Goal: Task Accomplishment & Management: Manage account settings

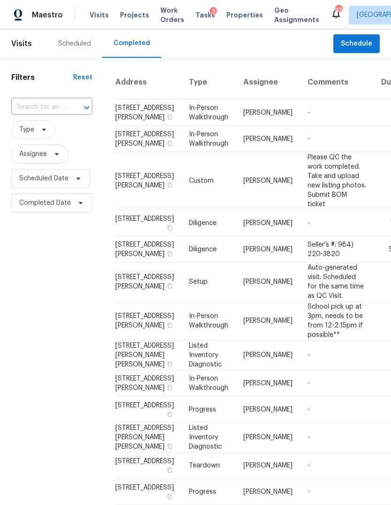
click at [70, 43] on div "Scheduled" at bounding box center [74, 43] width 33 height 9
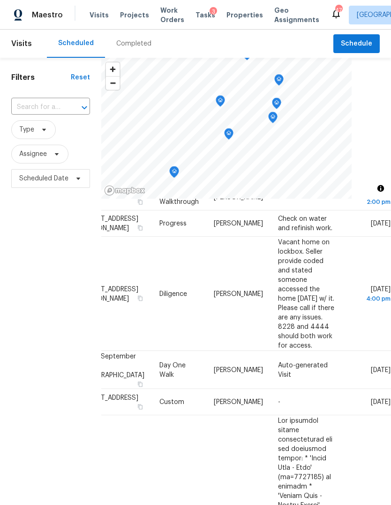
scroll to position [134, 60]
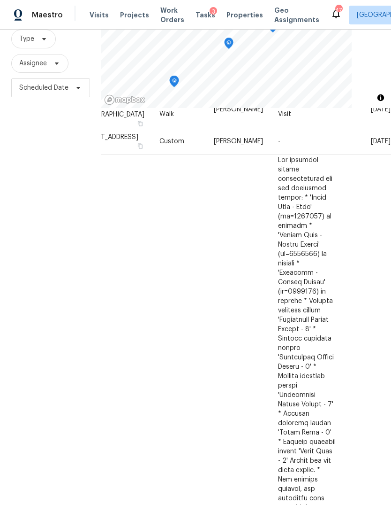
scroll to position [299, 84]
click at [0, 0] on icon at bounding box center [0, 0] width 0 height 0
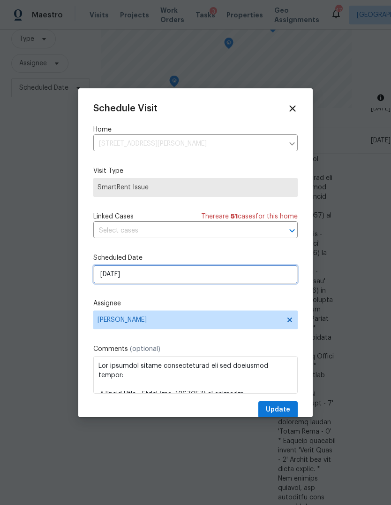
click at [153, 279] on input "9/25/2025" at bounding box center [195, 274] width 205 height 19
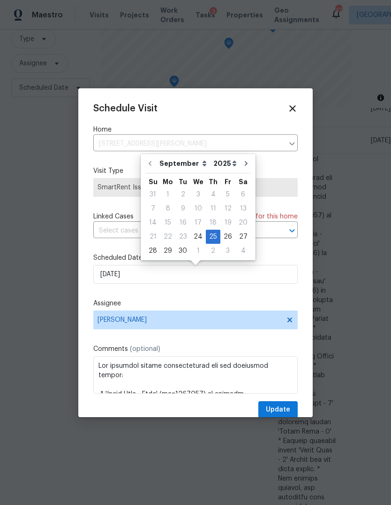
click at [237, 305] on label "Assignee" at bounding box center [195, 303] width 205 height 9
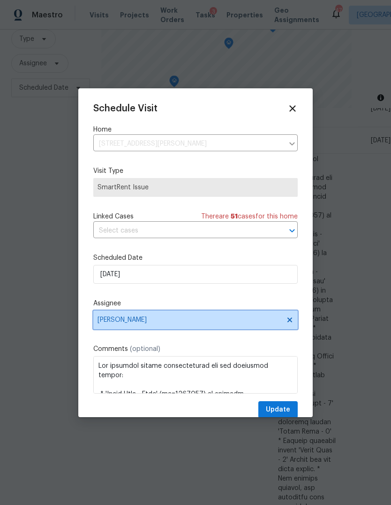
click at [181, 322] on span "Lee Privette" at bounding box center [190, 320] width 184 height 8
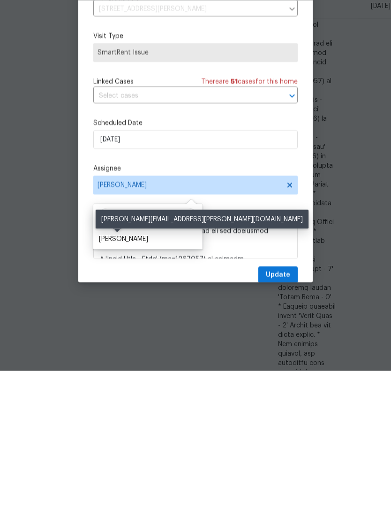
type input "Shawn"
click at [128, 368] on div "Shawn Wise" at bounding box center [123, 372] width 49 height 9
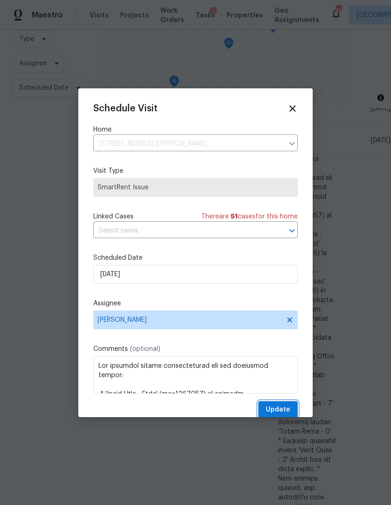
click at [282, 409] on span "Update" at bounding box center [278, 410] width 24 height 12
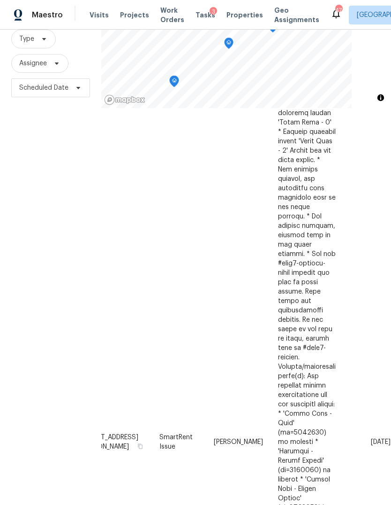
scroll to position [607, 84]
click at [0, 0] on icon at bounding box center [0, 0] width 0 height 0
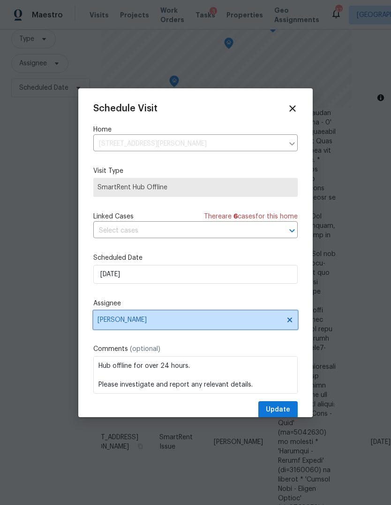
click at [163, 320] on span "Amanda Horton" at bounding box center [190, 320] width 184 height 8
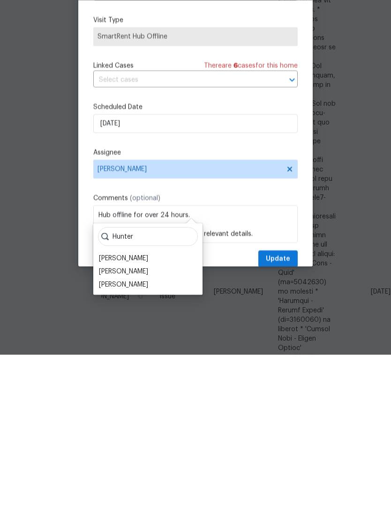
type input "Hunter"
click at [144, 430] on div "Hunter Anderson" at bounding box center [123, 434] width 49 height 9
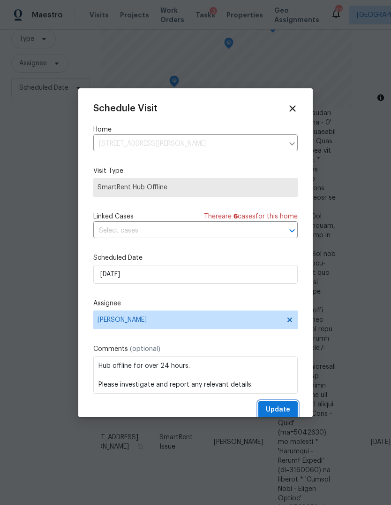
click at [289, 412] on span "Update" at bounding box center [278, 410] width 24 height 12
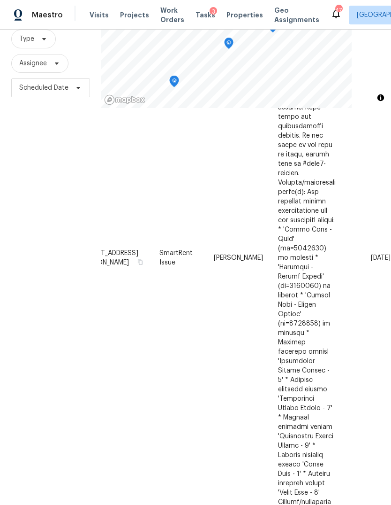
scroll to position [791, 84]
click at [0, 0] on icon at bounding box center [0, 0] width 0 height 0
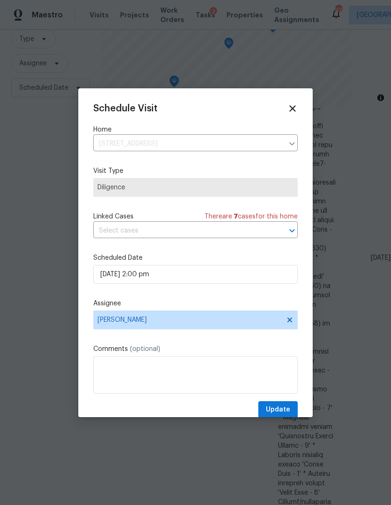
click at [296, 108] on icon at bounding box center [293, 108] width 10 height 10
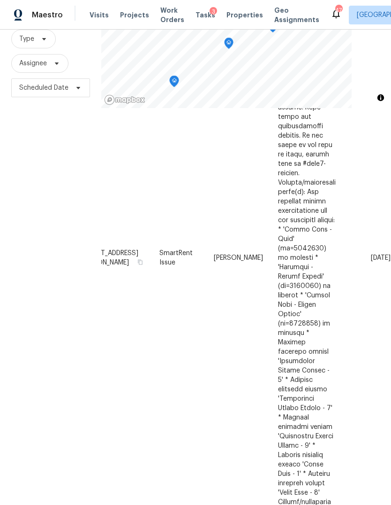
click at [0, 0] on icon at bounding box center [0, 0] width 0 height 0
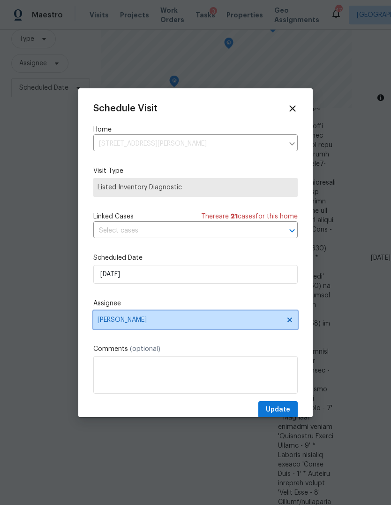
click at [138, 323] on span "Joseph White" at bounding box center [190, 320] width 184 height 8
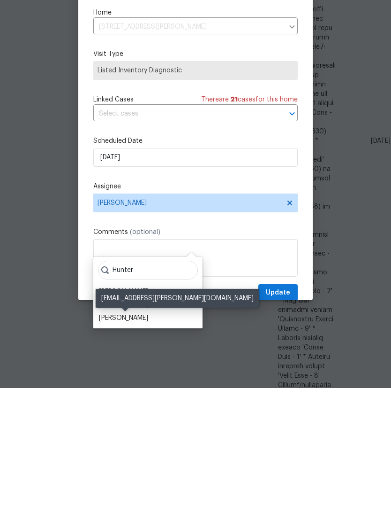
type input "Hunter"
click at [142, 430] on div "Hunter Anderson" at bounding box center [123, 434] width 49 height 9
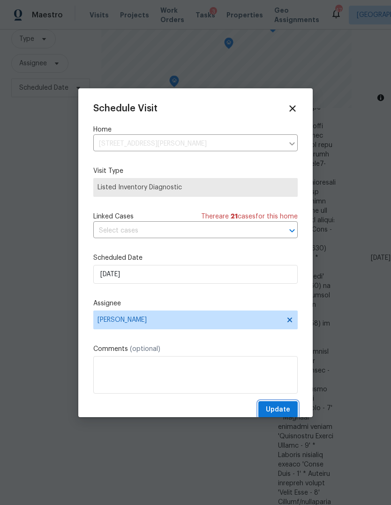
click at [291, 404] on button "Update" at bounding box center [278, 409] width 39 height 17
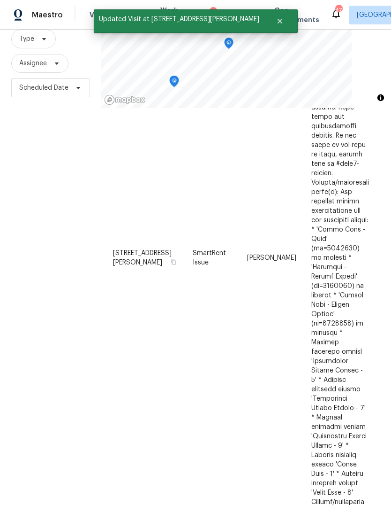
scroll to position [791, 0]
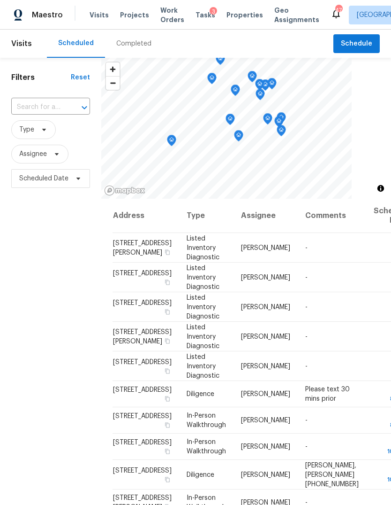
scroll to position [0, 0]
click at [0, 0] on icon at bounding box center [0, 0] width 0 height 0
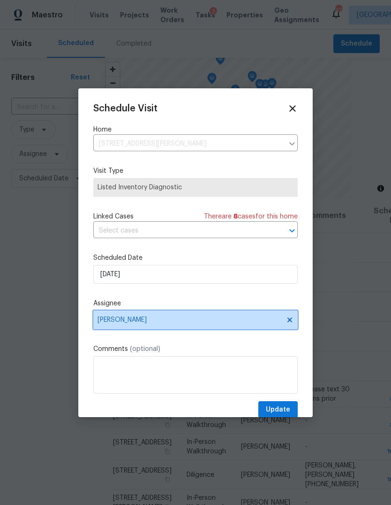
click at [150, 321] on span "Amanda Horton" at bounding box center [190, 320] width 184 height 8
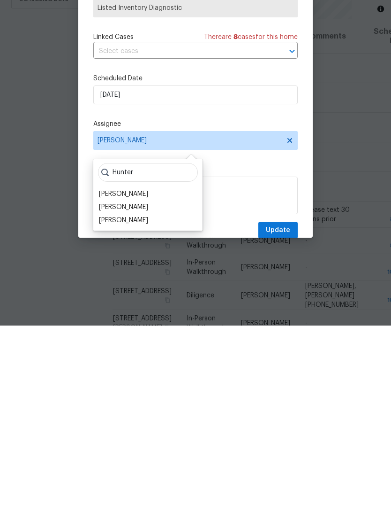
scroll to position [35, 0]
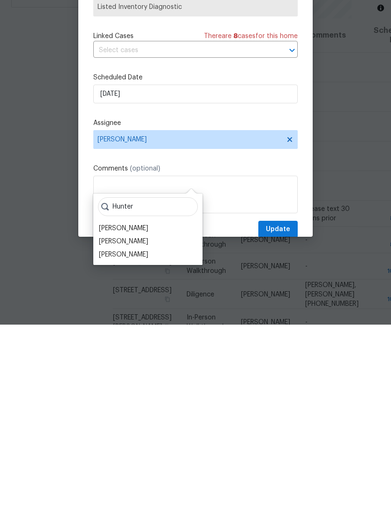
type input "Hunter"
click at [146, 430] on div "Hunter Anderson" at bounding box center [123, 434] width 49 height 9
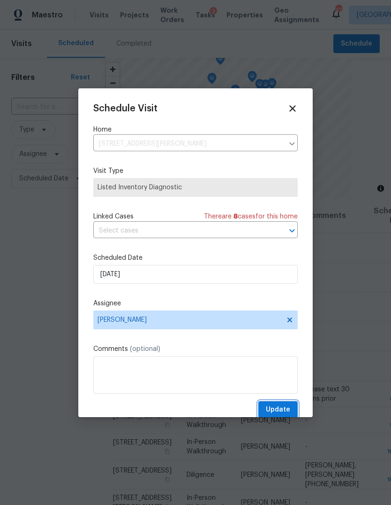
click at [289, 413] on span "Update" at bounding box center [278, 410] width 24 height 12
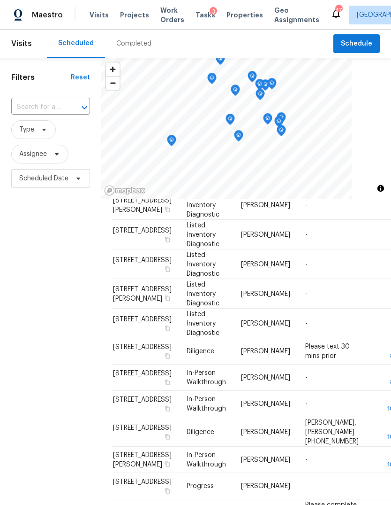
scroll to position [45, 0]
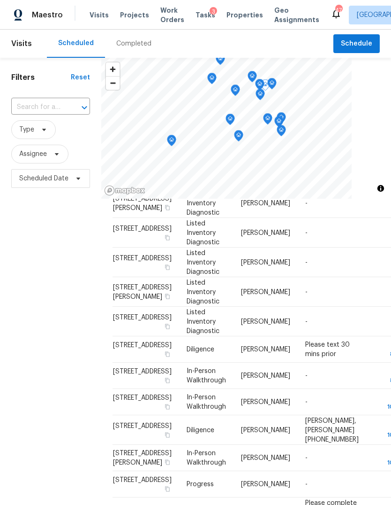
click at [0, 0] on icon at bounding box center [0, 0] width 0 height 0
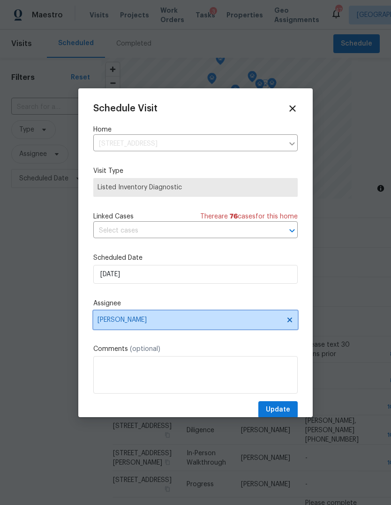
click at [144, 321] on span "Joseph White" at bounding box center [190, 320] width 184 height 8
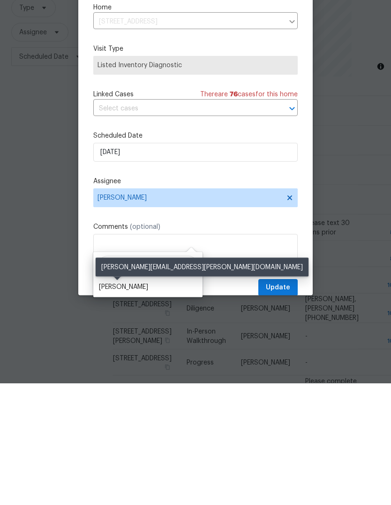
type input "Shawn"
click at [128, 404] on div "Shawn Wise" at bounding box center [123, 408] width 49 height 9
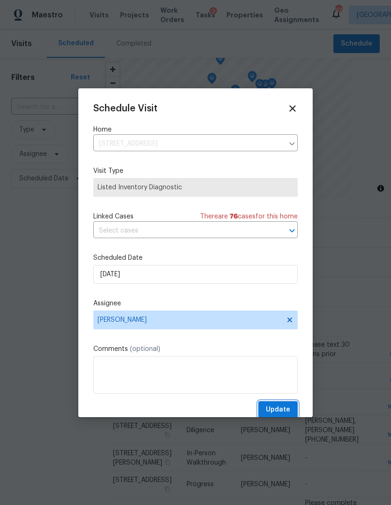
click at [285, 409] on span "Update" at bounding box center [278, 410] width 24 height 12
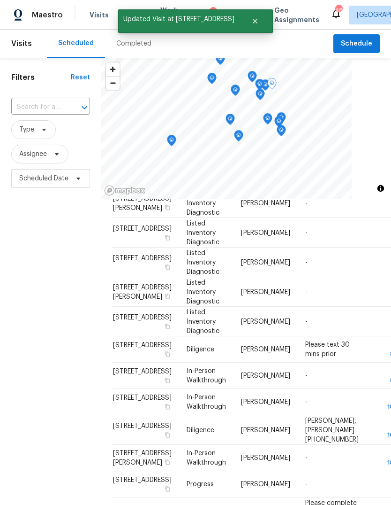
click at [0, 0] on icon at bounding box center [0, 0] width 0 height 0
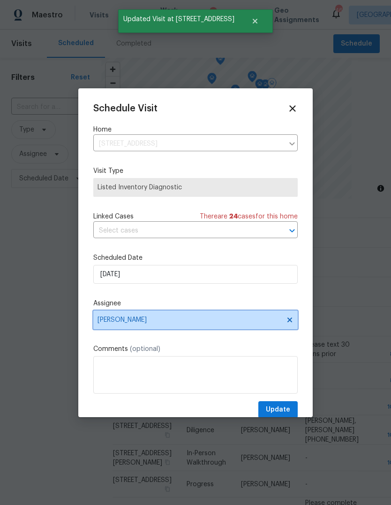
click at [143, 322] on span "Joseph White" at bounding box center [190, 320] width 184 height 8
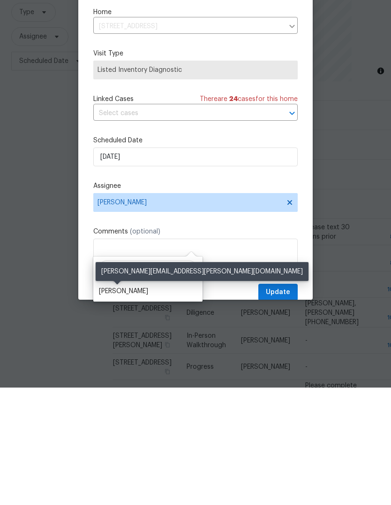
type input "Shawn"
click at [123, 404] on div "Shawn Wise" at bounding box center [123, 408] width 49 height 9
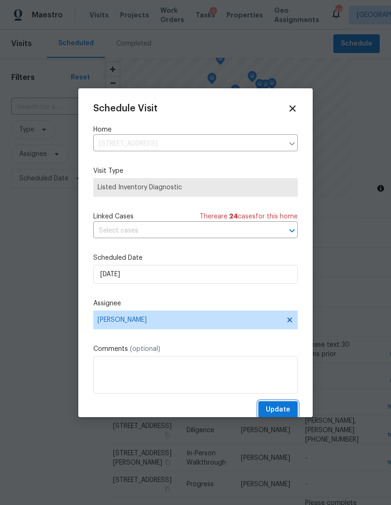
click at [288, 410] on span "Update" at bounding box center [278, 410] width 24 height 12
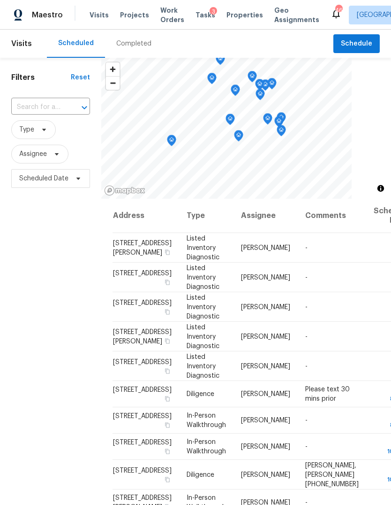
scroll to position [0, 0]
click at [0, 0] on icon at bounding box center [0, 0] width 0 height 0
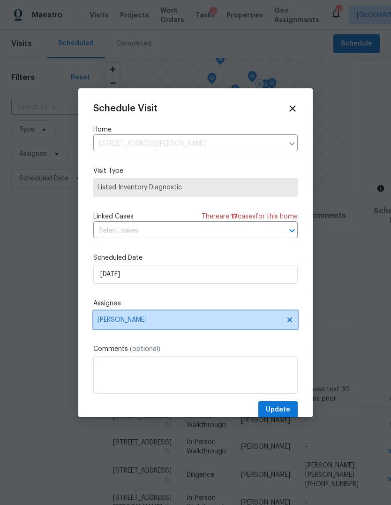
click at [143, 322] on span "Joseph White" at bounding box center [190, 320] width 184 height 8
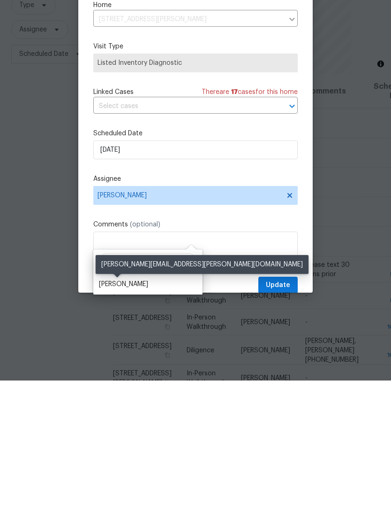
type input "Shawn"
click at [126, 404] on div "Shawn Wise" at bounding box center [123, 408] width 49 height 9
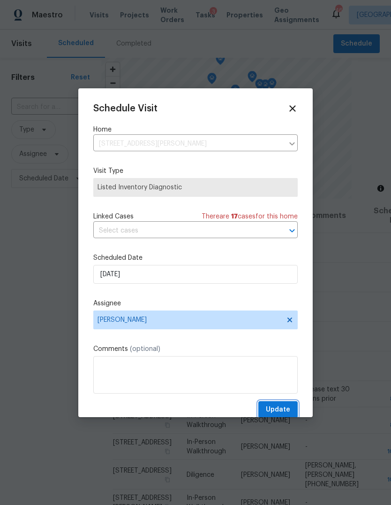
click at [290, 414] on span "Update" at bounding box center [278, 410] width 24 height 12
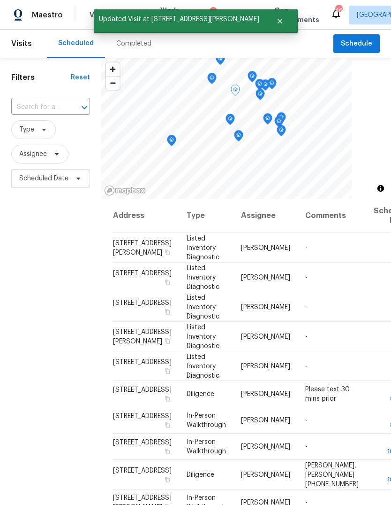
click at [0, 0] on icon at bounding box center [0, 0] width 0 height 0
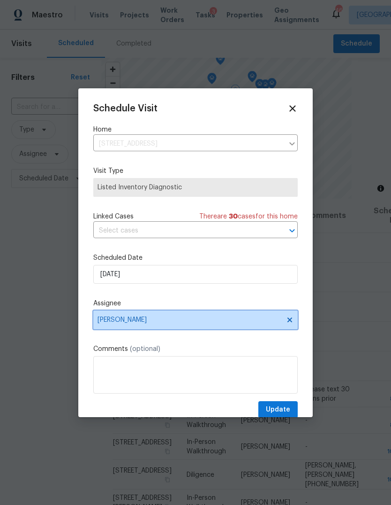
click at [140, 323] on span "Wayne Putnam" at bounding box center [190, 320] width 184 height 8
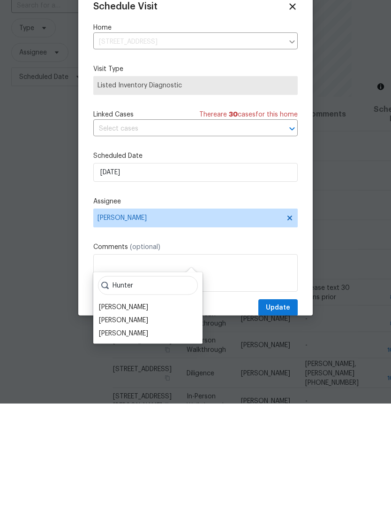
type input "Hunter"
click at [148, 404] on div "Hunter Anderson" at bounding box center [123, 408] width 49 height 9
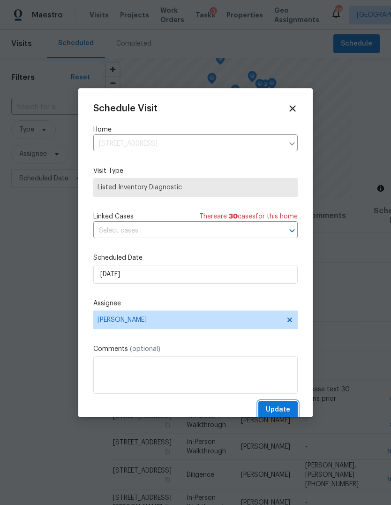
click at [281, 407] on span "Update" at bounding box center [278, 410] width 24 height 12
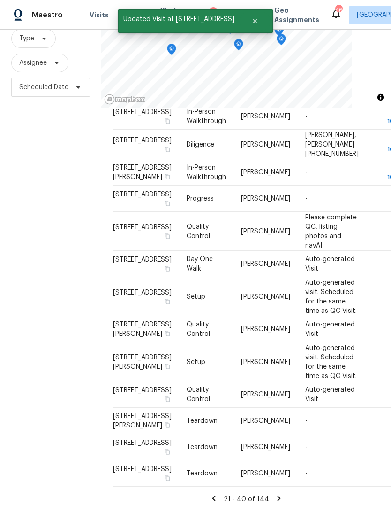
scroll to position [91, 0]
click at [218, 494] on icon at bounding box center [214, 498] width 8 height 8
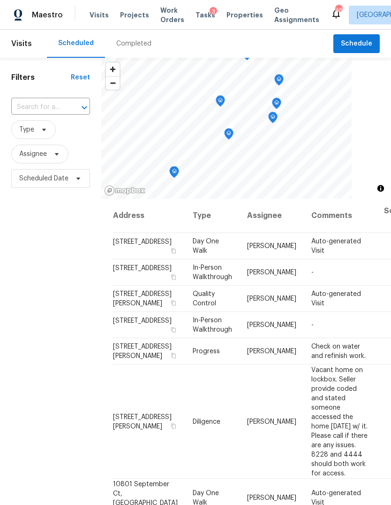
scroll to position [0, 0]
click at [52, 180] on span "Scheduled Date" at bounding box center [43, 178] width 49 height 9
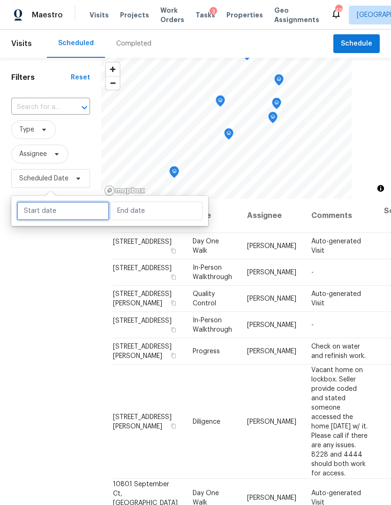
click at [61, 215] on input "text" at bounding box center [63, 210] width 92 height 19
select select "8"
select select "2025"
select select "9"
select select "2025"
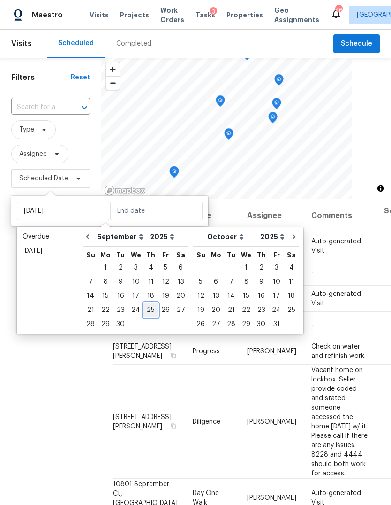
click at [149, 310] on div "25" at bounding box center [151, 309] width 15 height 13
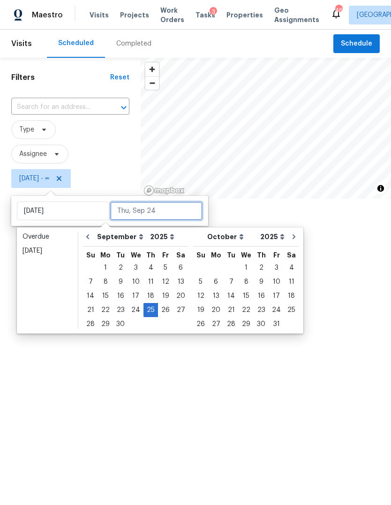
type input "[DATE]"
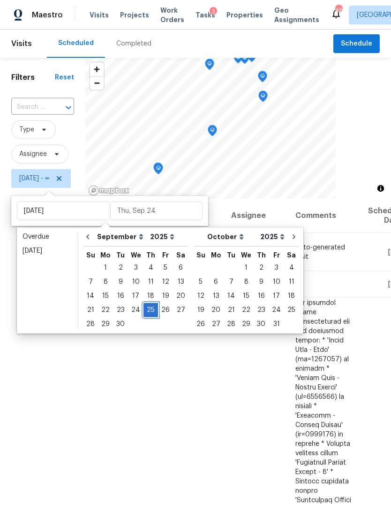
click at [151, 307] on div "25" at bounding box center [151, 309] width 15 height 13
type input "[DATE]"
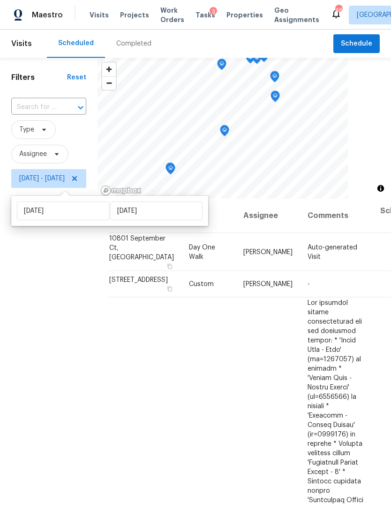
click at [49, 400] on div "Filters Reset ​ Type Assignee Thu, Sep 25 - Thu, Sep 25" at bounding box center [49, 330] width 98 height 545
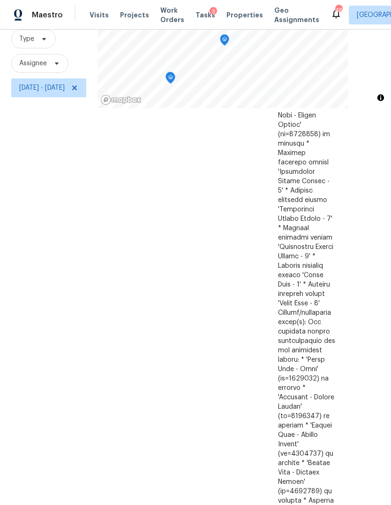
click at [0, 0] on icon at bounding box center [0, 0] width 0 height 0
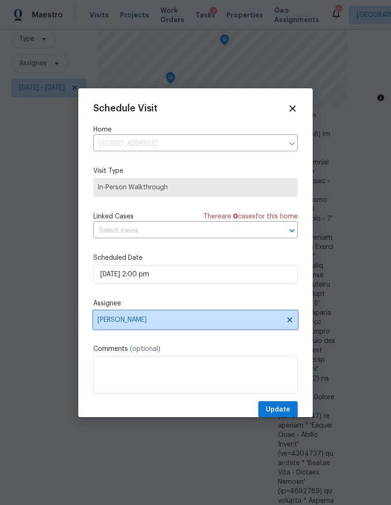
click at [147, 323] on span "Joseph White" at bounding box center [190, 320] width 184 height 8
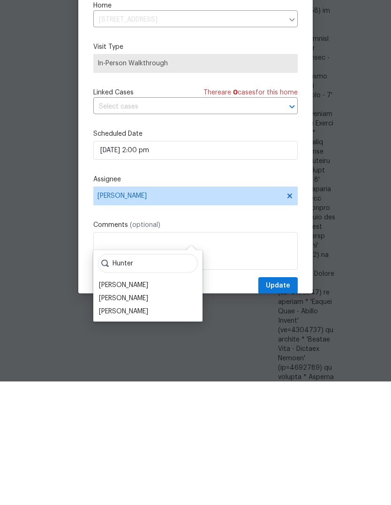
type input "Hunter"
click at [148, 404] on div "Hunter Anderson" at bounding box center [123, 408] width 49 height 9
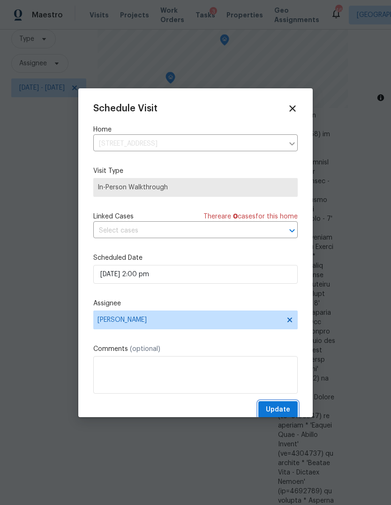
click at [284, 408] on span "Update" at bounding box center [278, 410] width 24 height 12
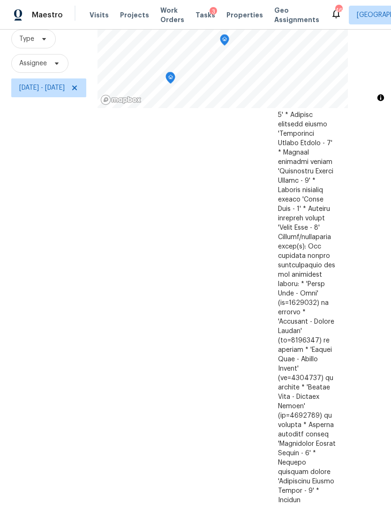
click at [0, 0] on icon at bounding box center [0, 0] width 0 height 0
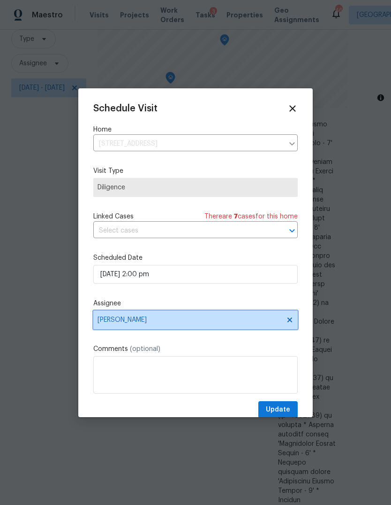
click at [147, 323] on span "Lee Privette" at bounding box center [190, 320] width 184 height 8
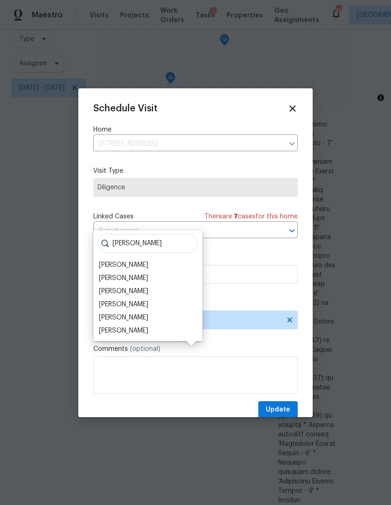
type input "Amanda"
click at [130, 260] on div "Amanda Horton" at bounding box center [123, 264] width 49 height 9
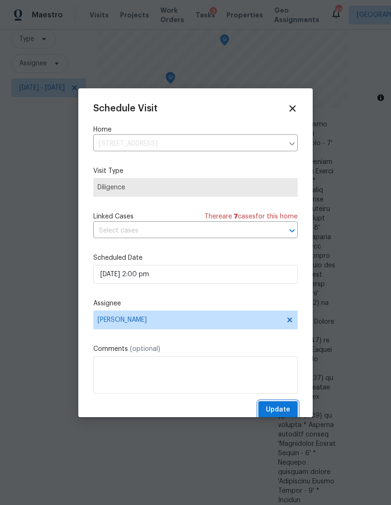
click at [279, 410] on span "Update" at bounding box center [278, 410] width 24 height 12
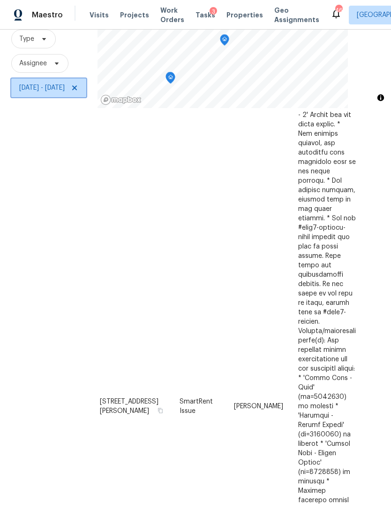
click at [78, 84] on icon at bounding box center [75, 88] width 8 height 8
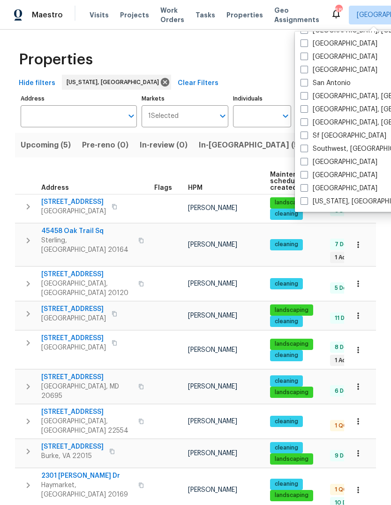
click at [307, 200] on span at bounding box center [305, 201] width 8 height 8
click at [307, 200] on input "[US_STATE], [GEOGRAPHIC_DATA]" at bounding box center [304, 200] width 6 height 6
checkbox input "true"
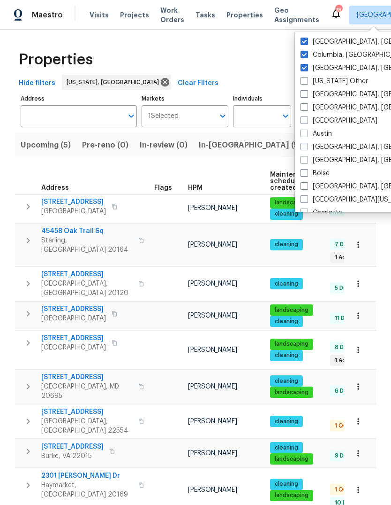
click at [306, 41] on span at bounding box center [305, 42] width 8 height 8
click at [306, 41] on input "[GEOGRAPHIC_DATA], [GEOGRAPHIC_DATA]" at bounding box center [304, 40] width 6 height 6
checkbox input "false"
click at [305, 53] on span at bounding box center [305, 55] width 8 height 8
click at [305, 53] on input "Columbia, [GEOGRAPHIC_DATA]" at bounding box center [304, 53] width 6 height 6
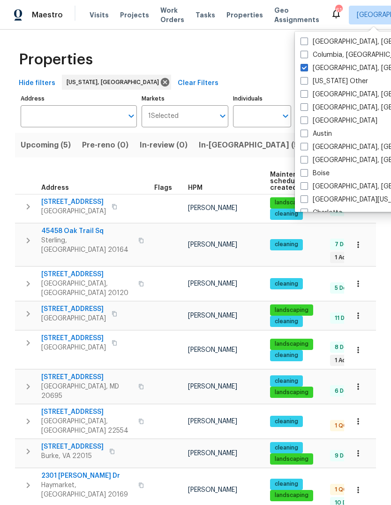
checkbox input "false"
click at [306, 67] on span at bounding box center [305, 68] width 8 height 8
click at [306, 67] on input "[GEOGRAPHIC_DATA], [GEOGRAPHIC_DATA]" at bounding box center [304, 66] width 6 height 6
checkbox input "false"
click at [96, 15] on span "Visits" at bounding box center [99, 14] width 19 height 9
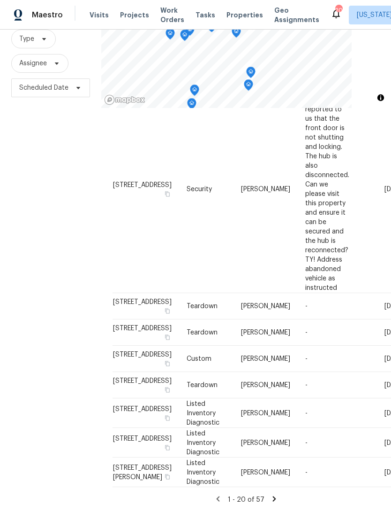
scroll to position [35, 0]
click at [273, 494] on icon at bounding box center [274, 498] width 8 height 8
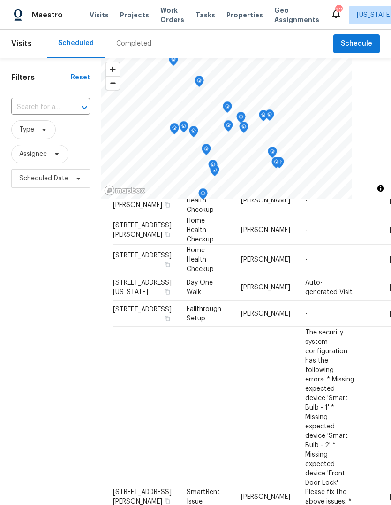
scroll to position [259, 0]
